Goal: Find contact information: Obtain details needed to contact an individual or organization

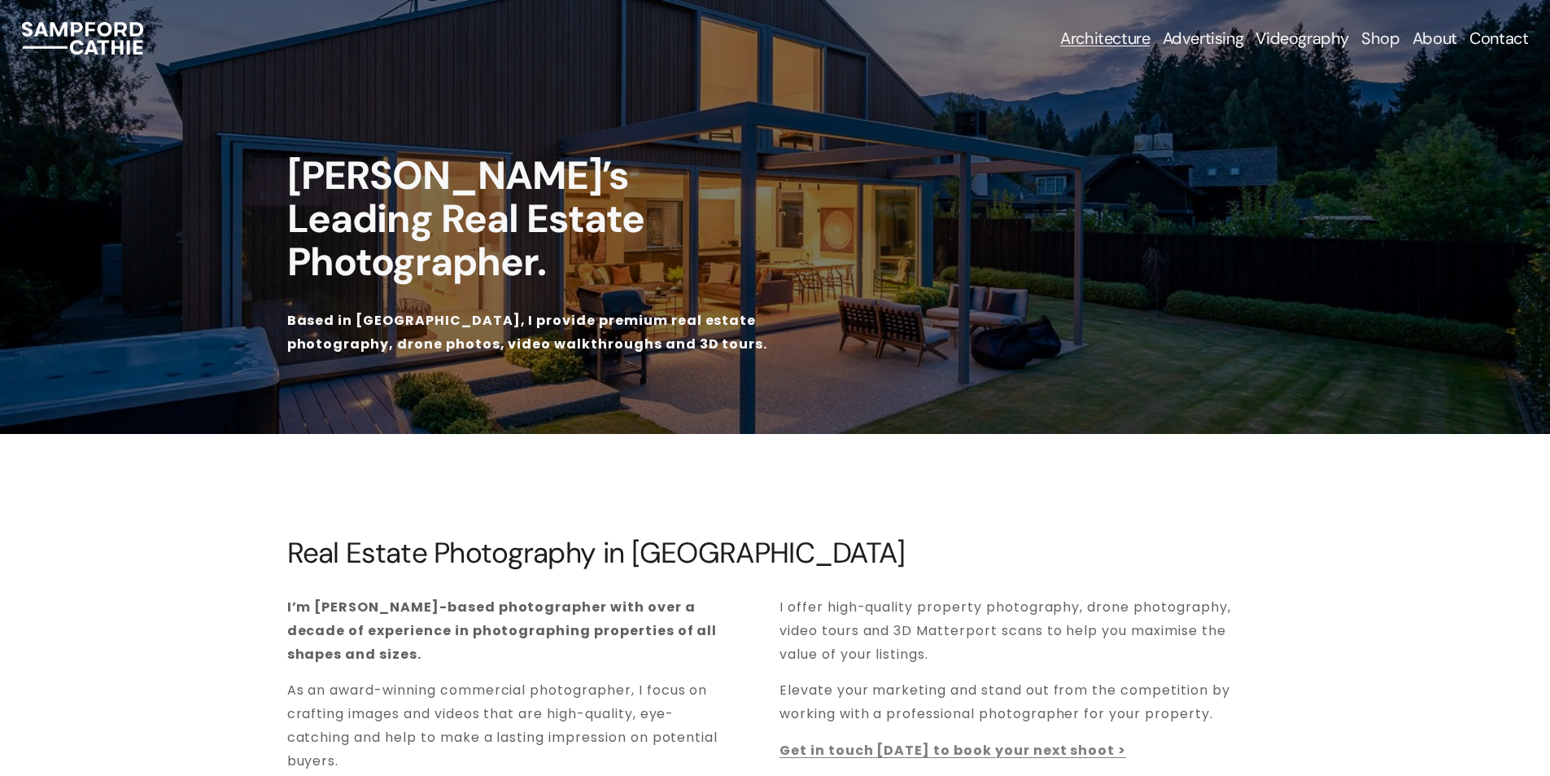
click at [1502, 40] on link "Contact" at bounding box center [1499, 38] width 59 height 23
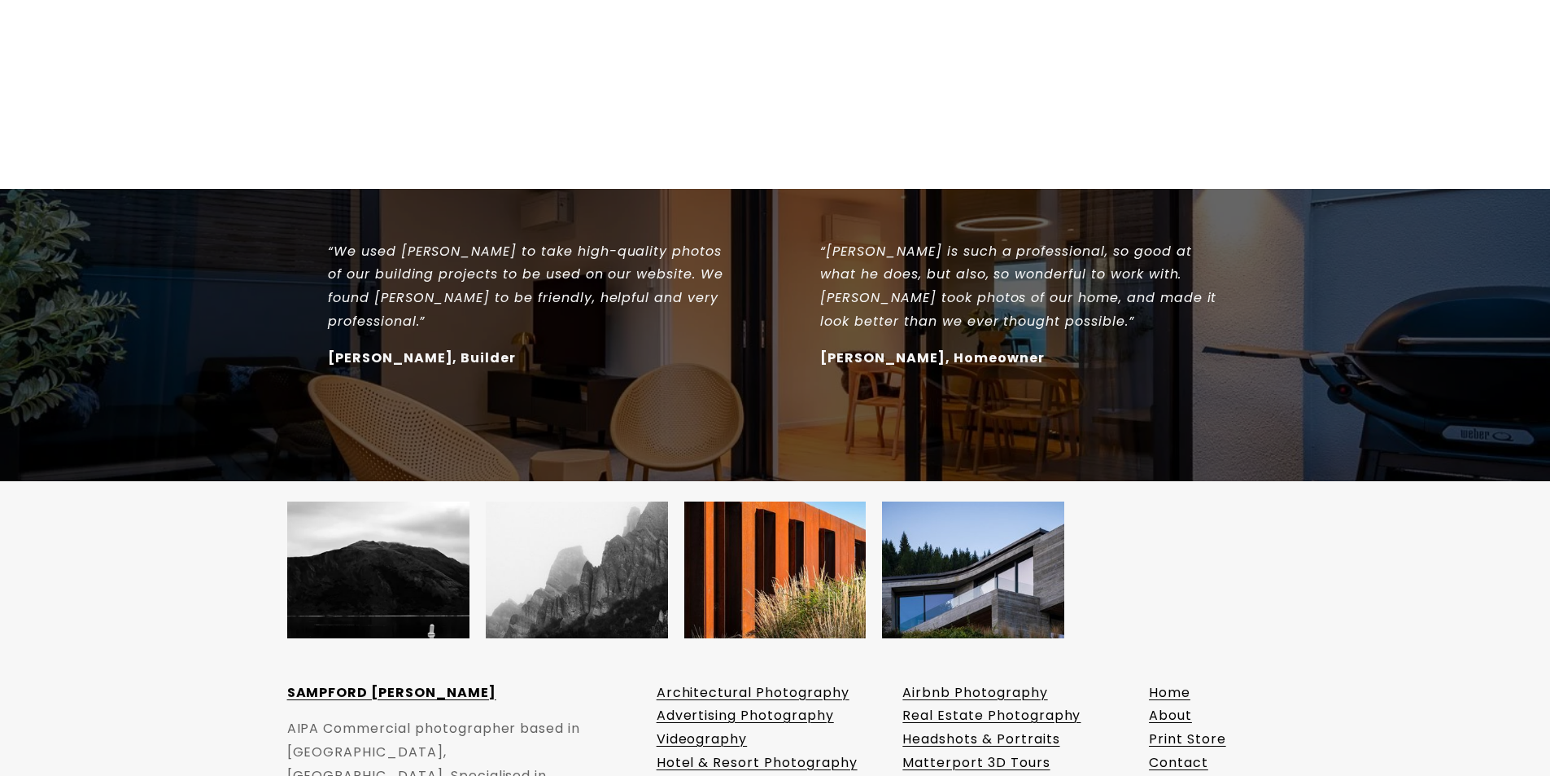
scroll to position [1449, 0]
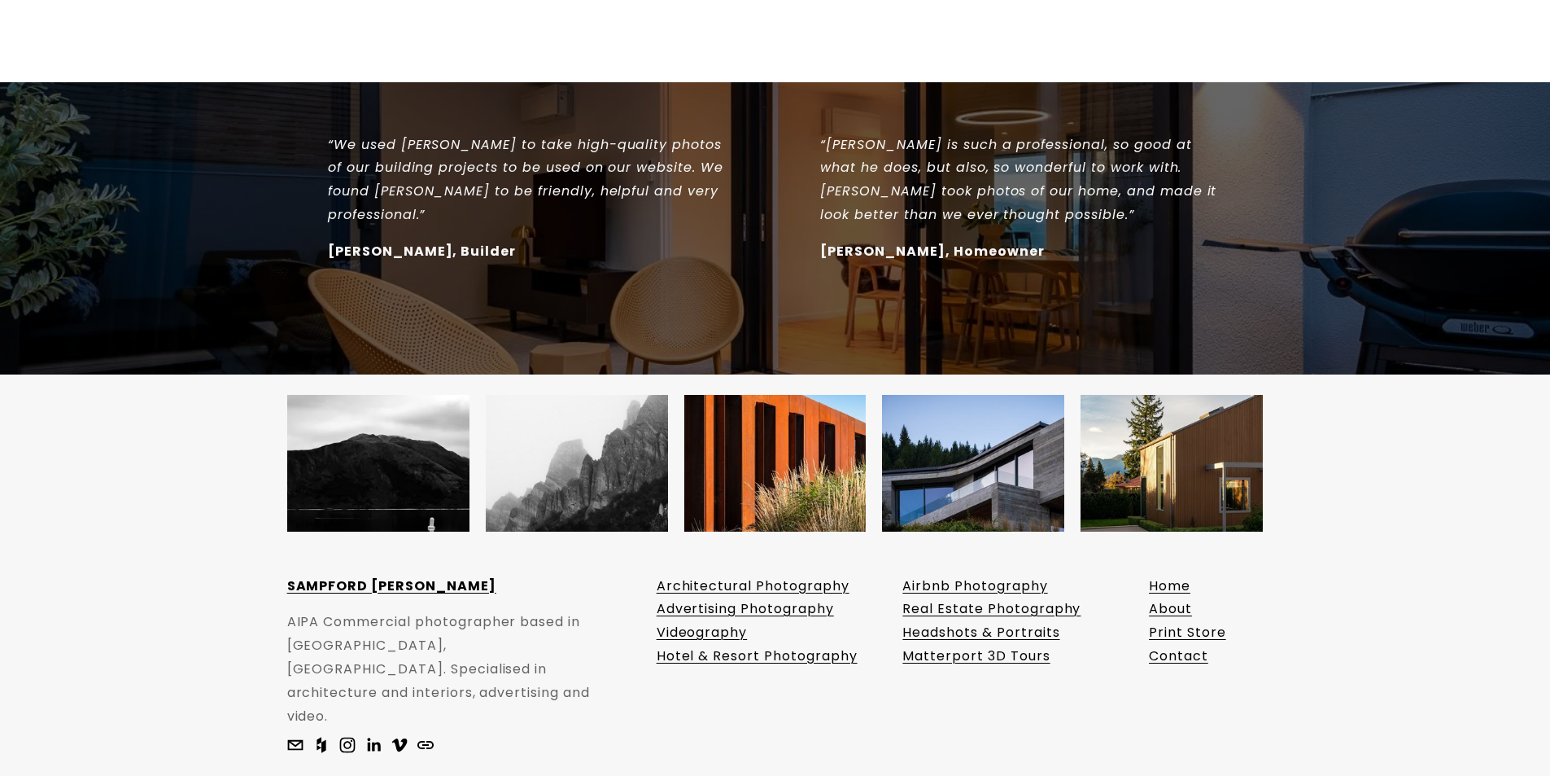
click at [1169, 645] on link "Contact" at bounding box center [1178, 657] width 59 height 24
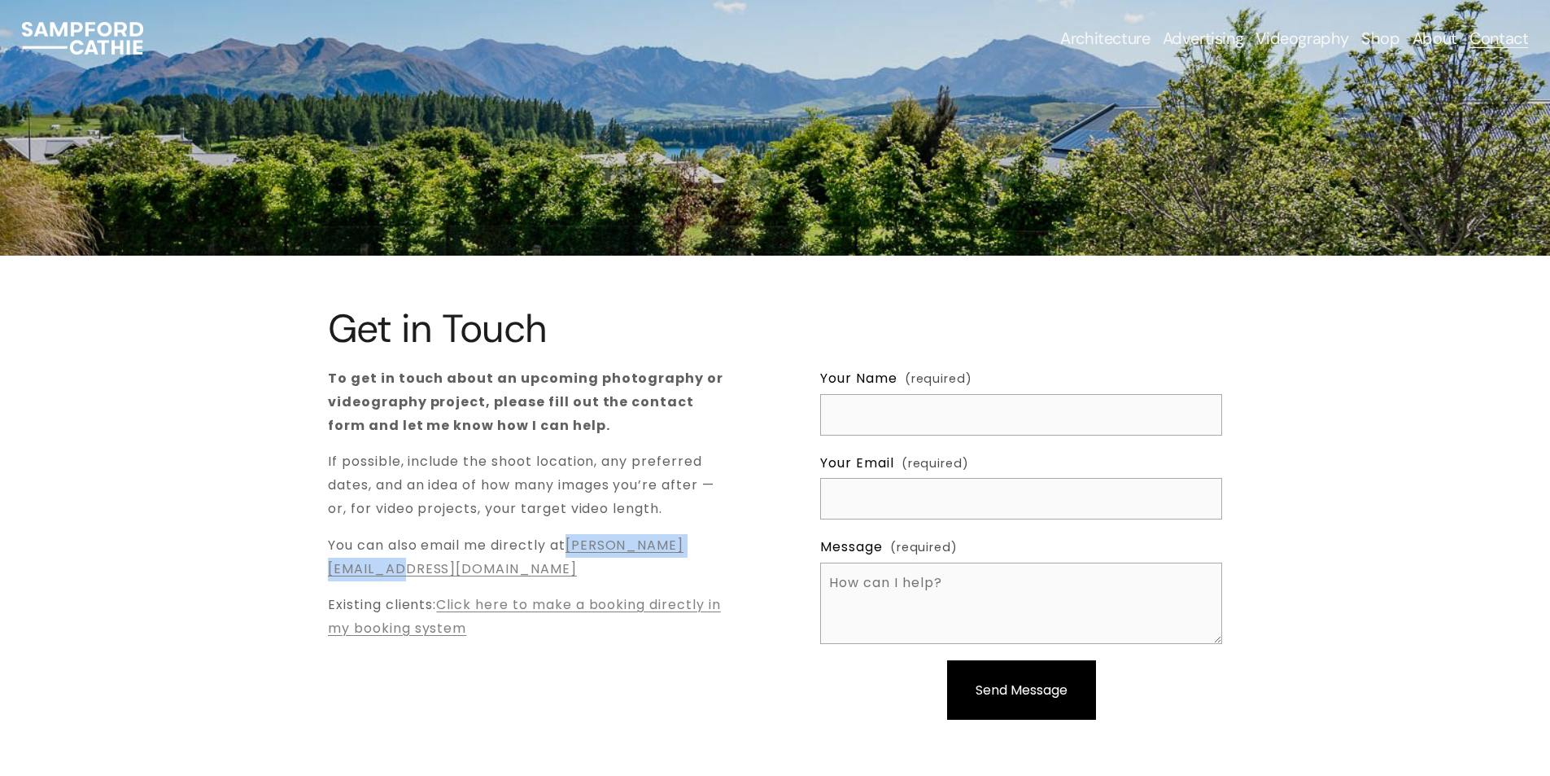
drag, startPoint x: 543, startPoint y: 565, endPoint x: 320, endPoint y: 575, distance: 223.2
click at [320, 575] on div "Get in Touch To get in touch about an upcoming photography or videography proje…" at bounding box center [775, 527] width 1550 height 440
copy link "sam@sampfordcathie.com"
click at [1430, 38] on link "About" at bounding box center [1435, 38] width 45 height 23
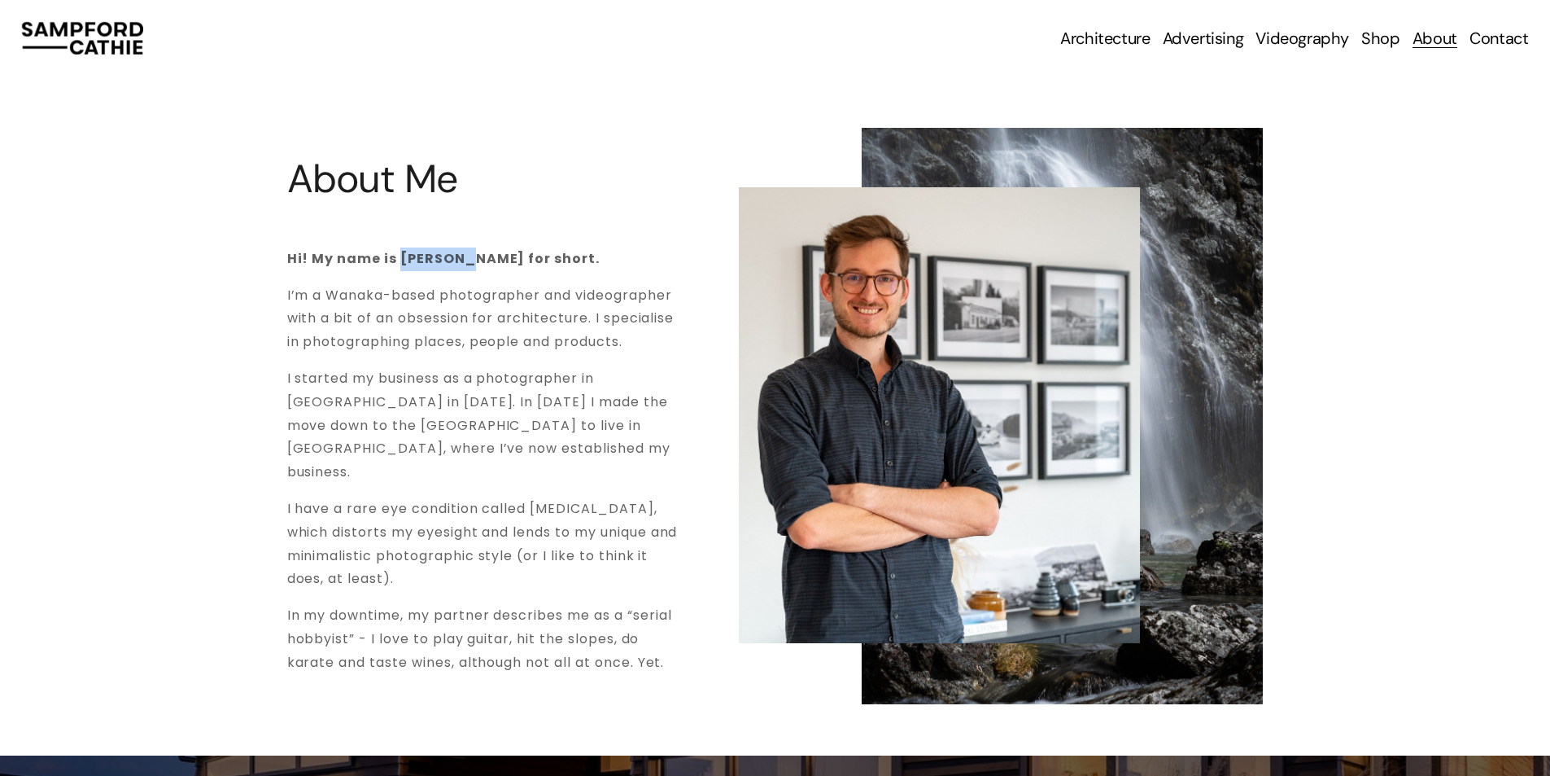
drag, startPoint x: 400, startPoint y: 256, endPoint x: 452, endPoint y: 256, distance: 51.3
click at [463, 255] on strong "Hi! My name is Sampford - Sam for short." at bounding box center [443, 258] width 313 height 19
copy strong "Sampfor"
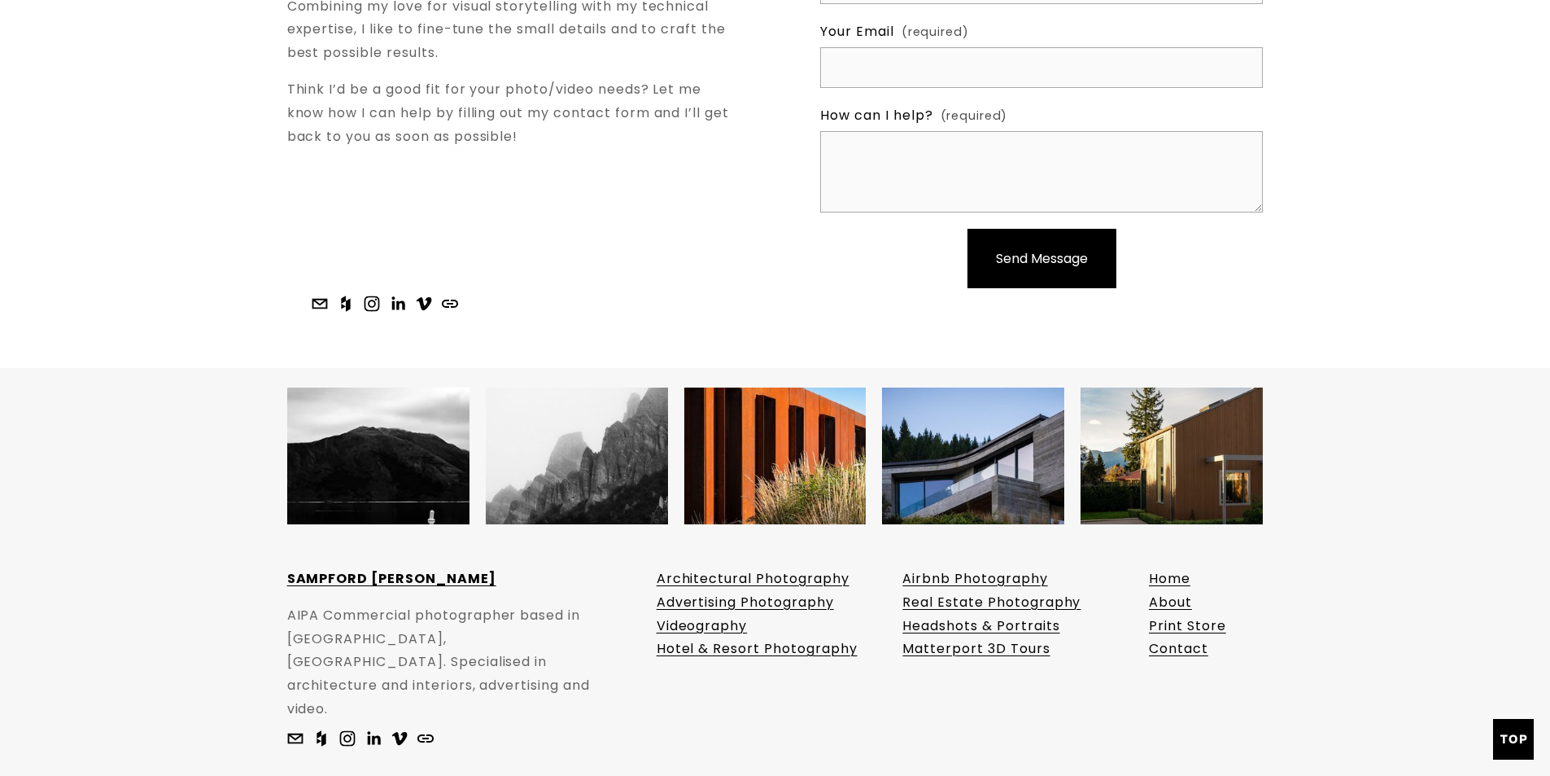
click at [429, 567] on p "SAMPFORD [PERSON_NAME]" at bounding box center [447, 579] width 320 height 24
drag, startPoint x: 440, startPoint y: 557, endPoint x: 409, endPoint y: 556, distance: 30.9
click at [408, 567] on p "SAMPFORD [PERSON_NAME]" at bounding box center [447, 579] width 320 height 24
click at [598, 712] on div at bounding box center [775, 598] width 1550 height 423
drag, startPoint x: 529, startPoint y: 745, endPoint x: 637, endPoint y: 741, distance: 108.3
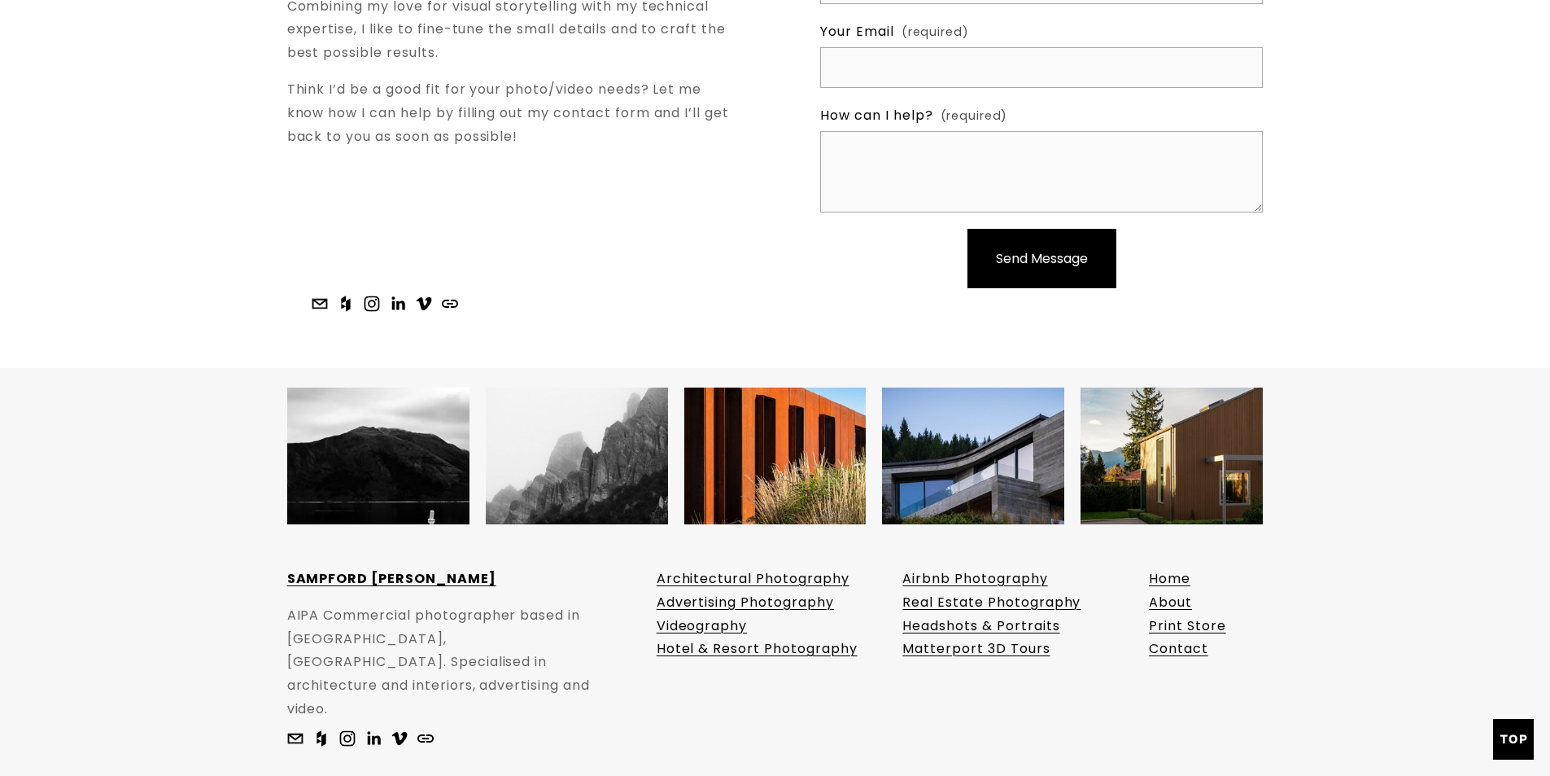
copy p "Sampford Cathie"
